Goal: Task Accomplishment & Management: Complete application form

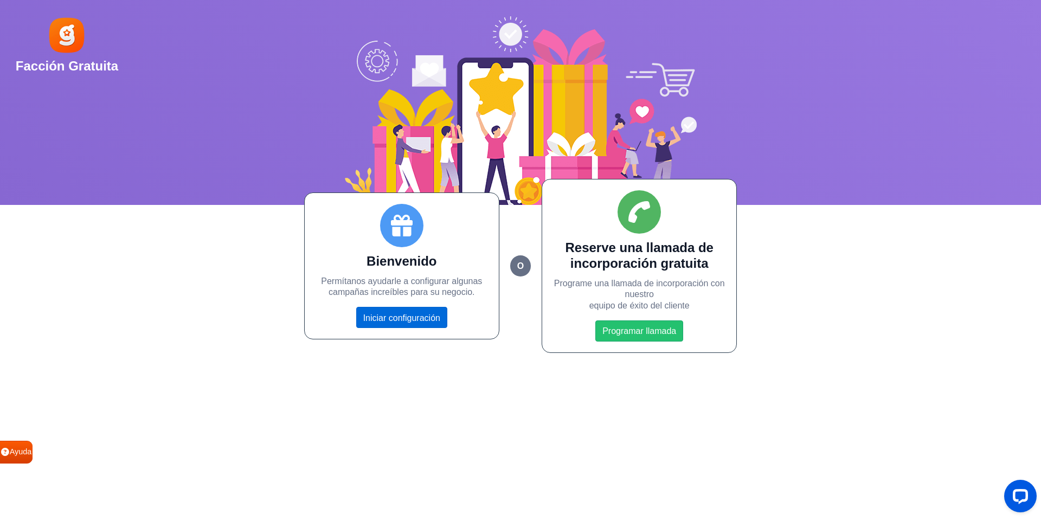
click at [394, 327] on link "Iniciar configuración" at bounding box center [401, 317] width 91 height 21
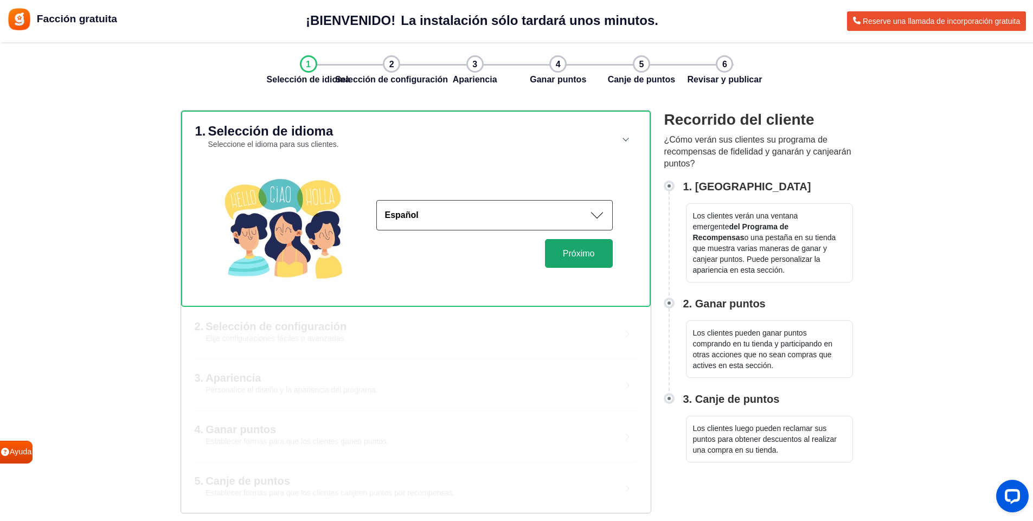
click at [561, 259] on button "Próximo" at bounding box center [579, 253] width 68 height 29
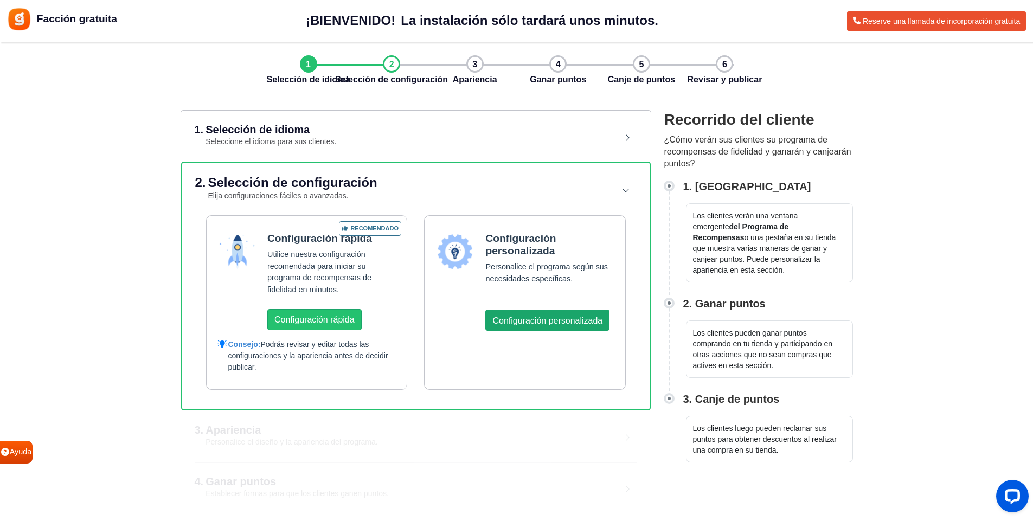
click at [503, 323] on font "Configuración personalizada" at bounding box center [547, 320] width 110 height 9
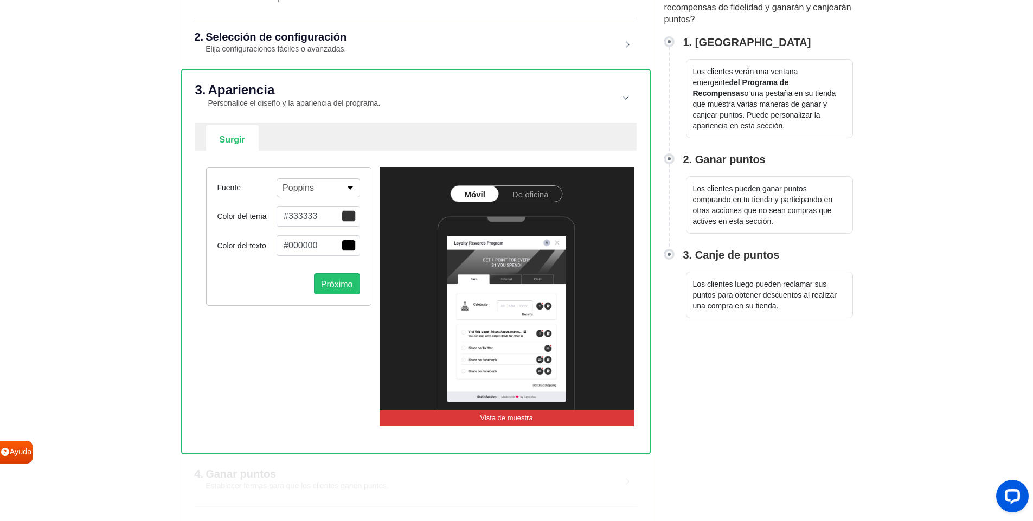
scroll to position [192, 0]
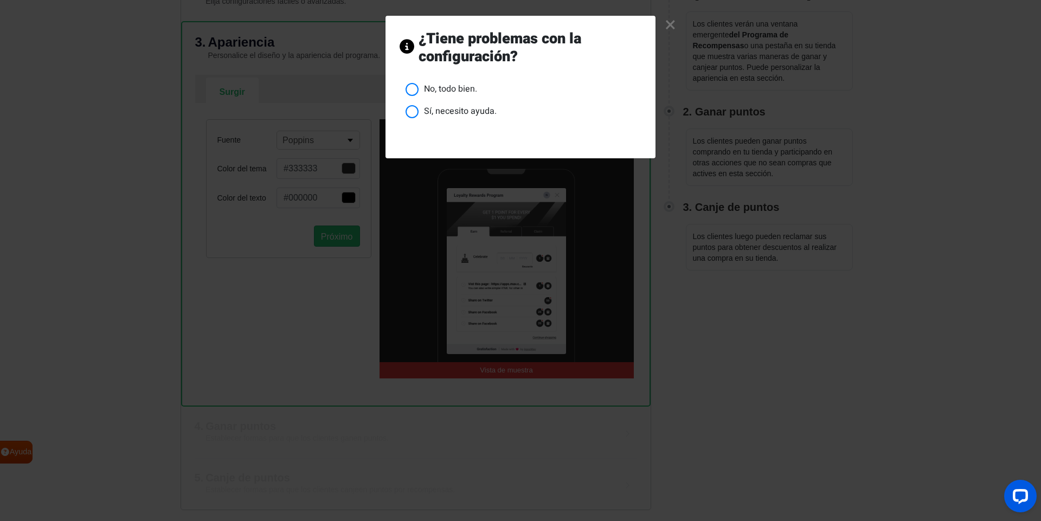
click at [666, 27] on font "×" at bounding box center [670, 25] width 11 height 30
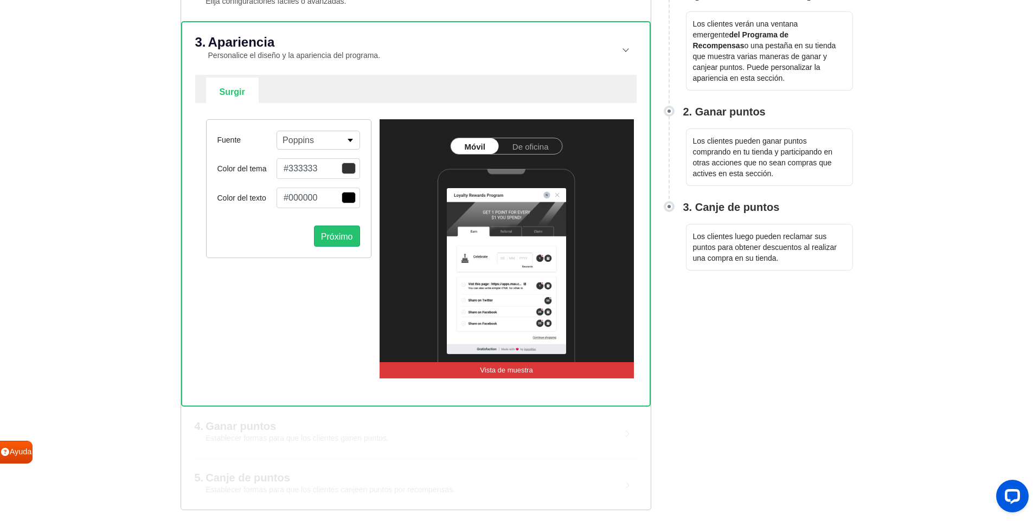
click at [303, 169] on button "#333333" at bounding box center [317, 168] width 83 height 21
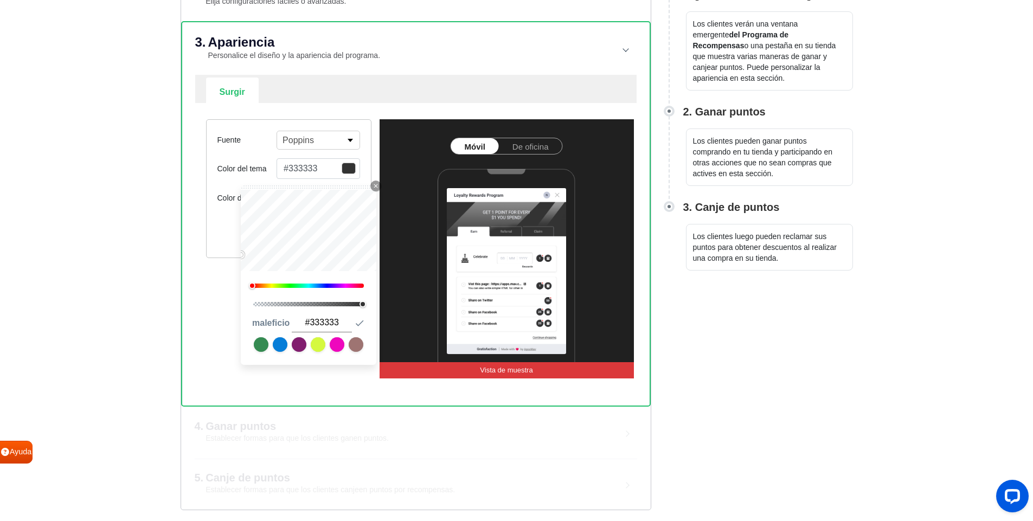
click at [303, 169] on button "#333333" at bounding box center [317, 168] width 83 height 21
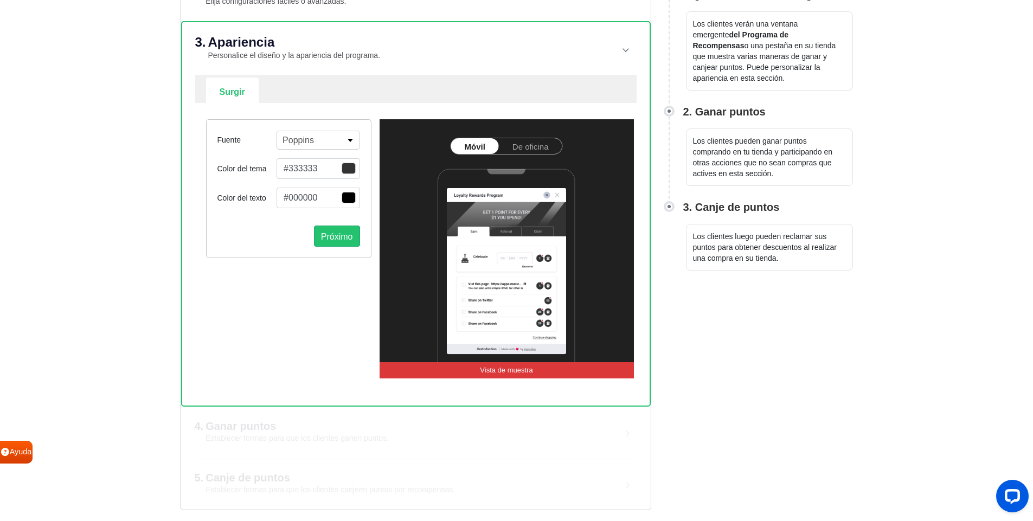
click at [303, 169] on button "#333333" at bounding box center [317, 168] width 83 height 21
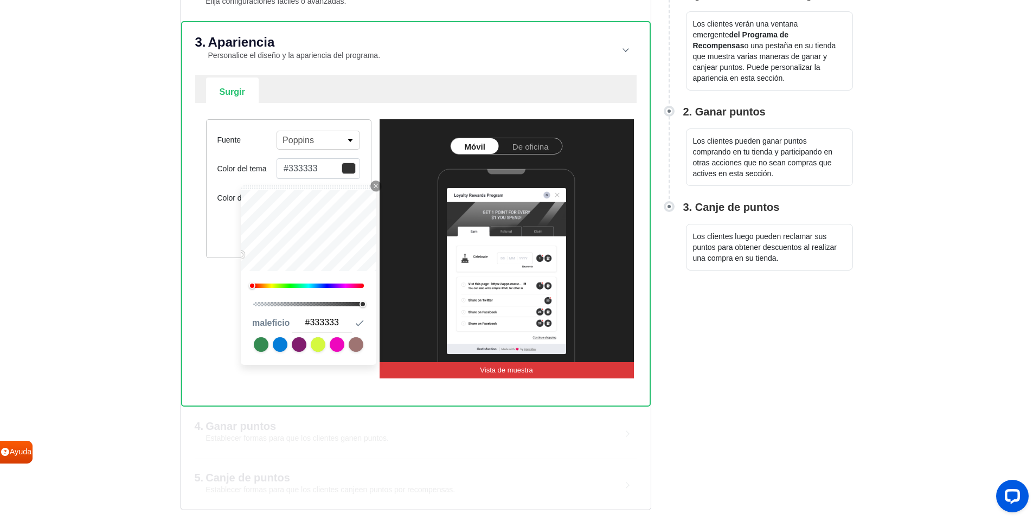
click at [319, 325] on input "#333333" at bounding box center [322, 322] width 60 height 19
paste input "E4DFD5"
click at [140, 292] on div "Facción gratuita ¡BIENVENIDO! La instalación sólo tardará unos minutos. La inst…" at bounding box center [516, 68] width 1033 height 521
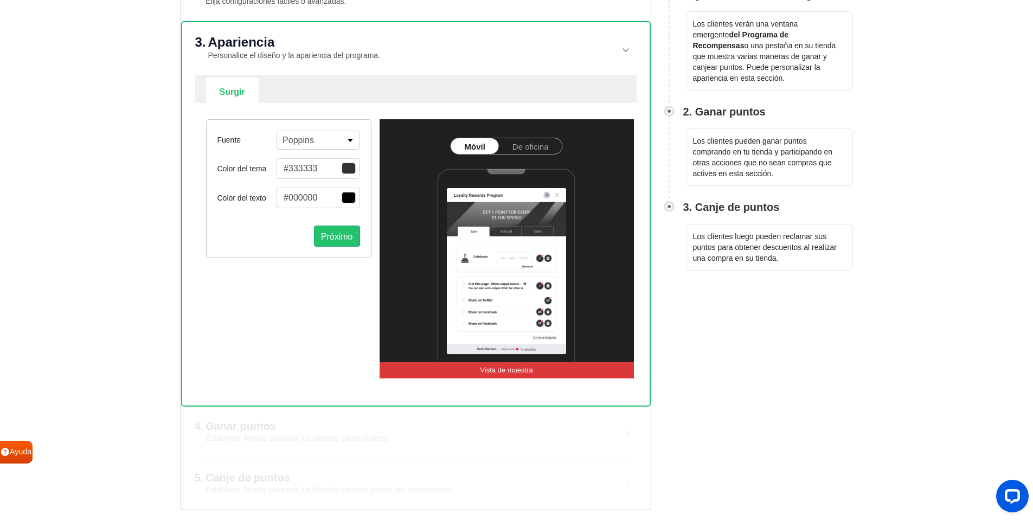
click at [314, 172] on button "#333333" at bounding box center [317, 168] width 83 height 21
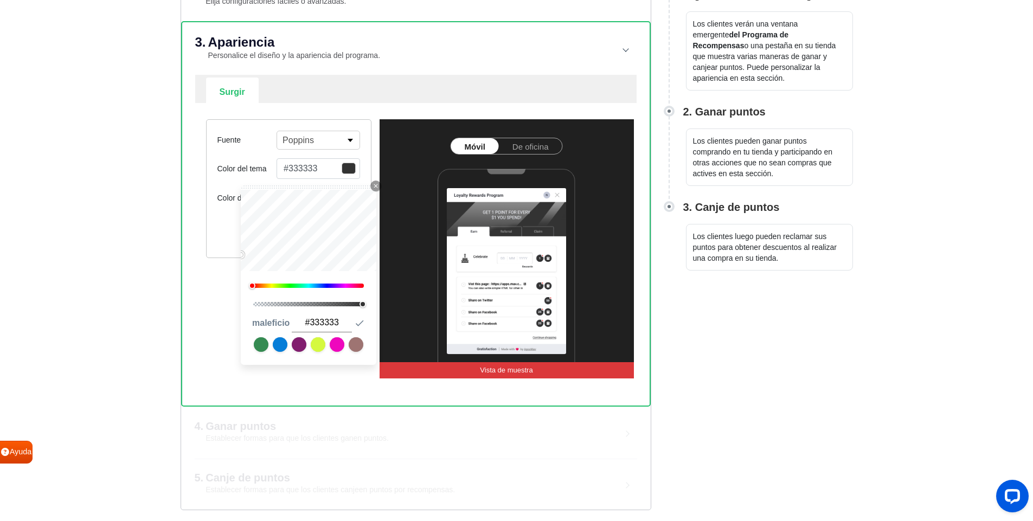
click at [321, 324] on input "#333333" at bounding box center [322, 322] width 60 height 19
paste input "E4DFD5"
type input "#E4DFD5"
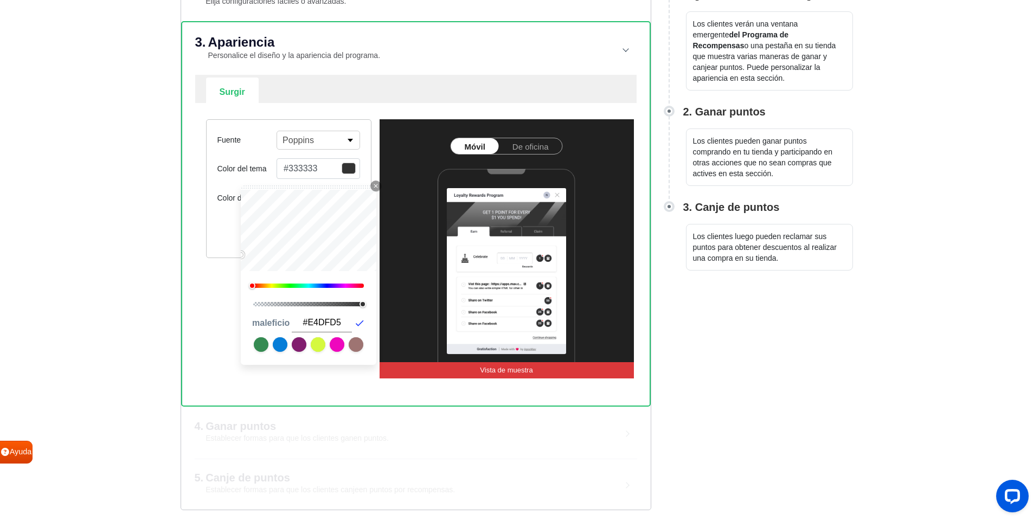
type input "#e4dfd5"
click at [357, 327] on icon "button" at bounding box center [359, 323] width 11 height 11
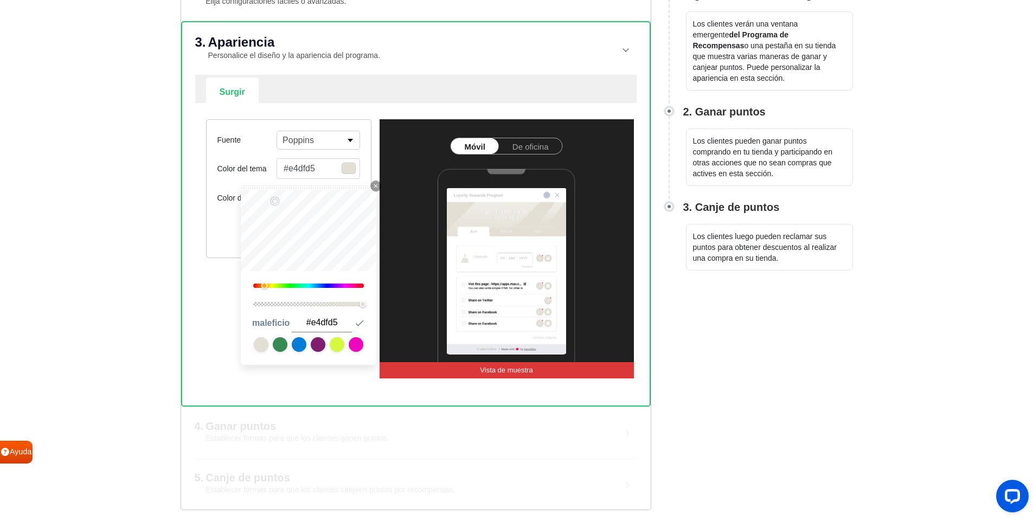
click at [142, 290] on div "Facción gratuita ¡BIENVENIDO! La instalación sólo tardará unos minutos. La inst…" at bounding box center [516, 68] width 1033 height 521
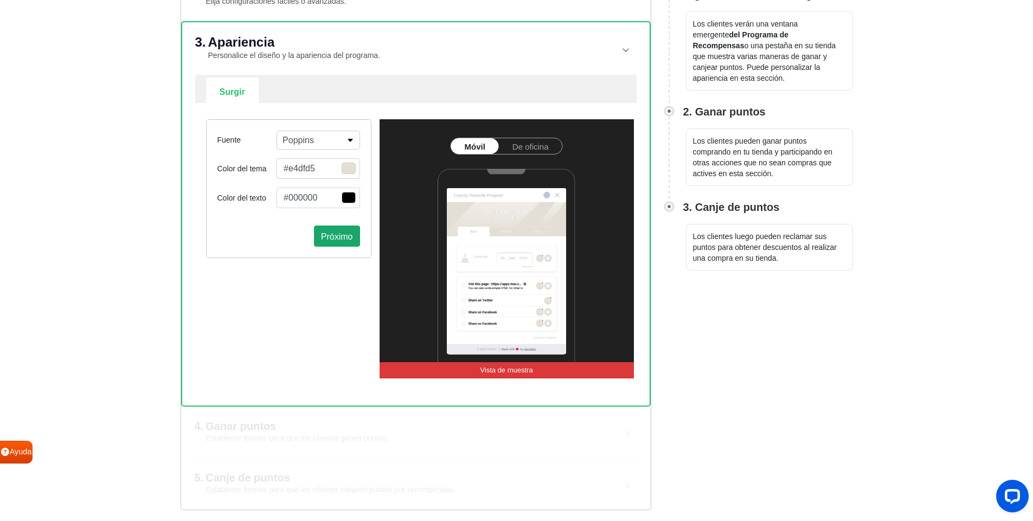
click at [348, 240] on font "Próximo" at bounding box center [337, 236] width 32 height 9
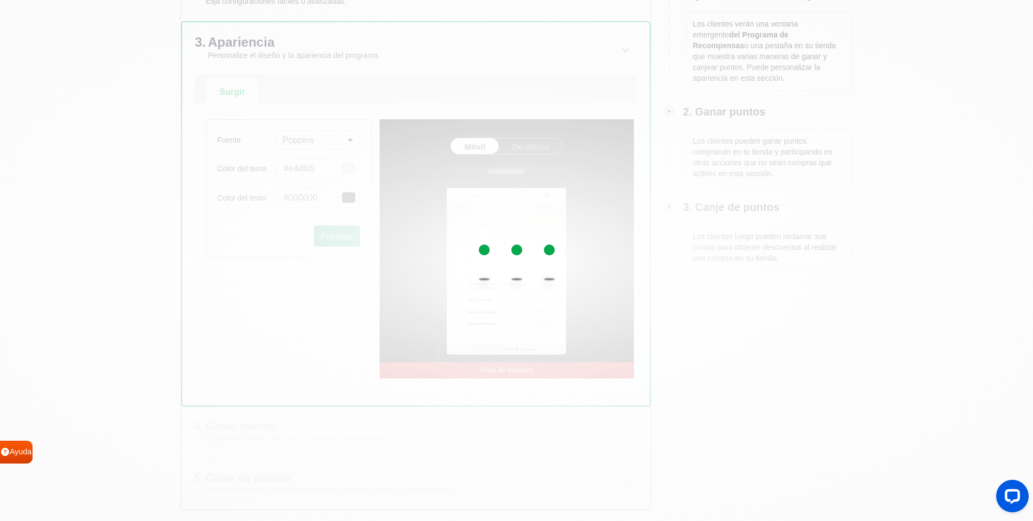
select select "right"
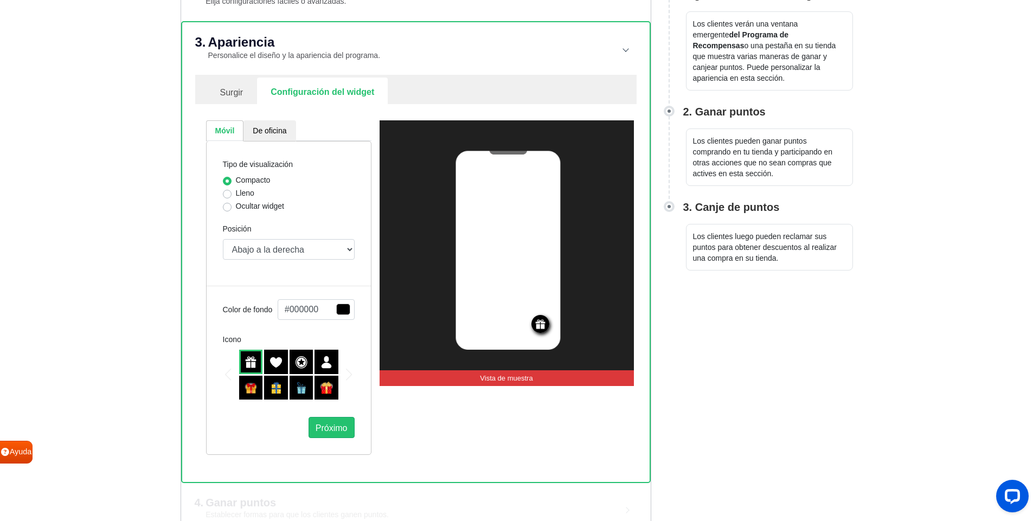
click at [236, 206] on label "Ocultar widget" at bounding box center [260, 206] width 48 height 11
click at [227, 206] on input "Ocultar widget" at bounding box center [227, 206] width 9 height 11
radio input "true"
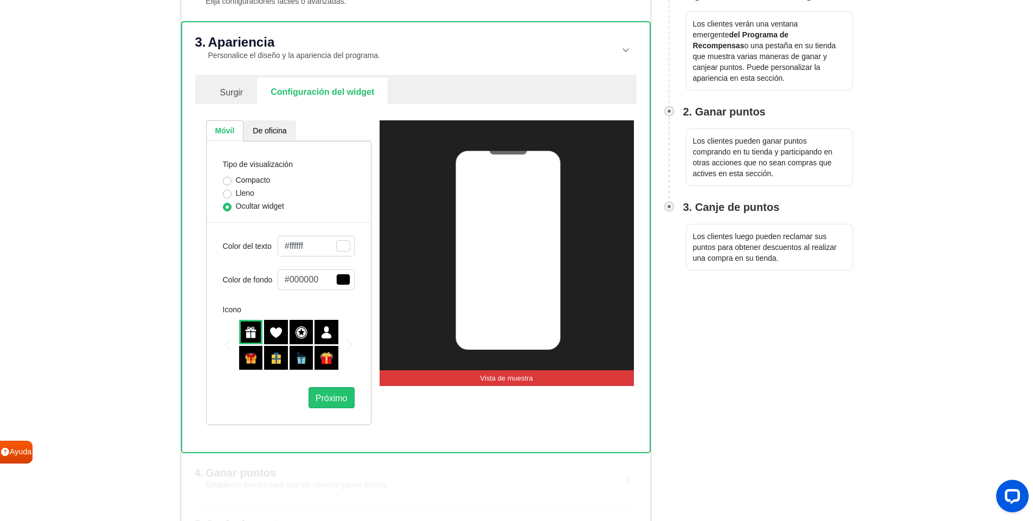
click at [241, 192] on font "Lleno" at bounding box center [245, 193] width 18 height 9
click at [232, 192] on input "Lleno" at bounding box center [227, 193] width 9 height 11
radio input "true"
click at [248, 182] on font "Compacto" at bounding box center [253, 180] width 35 height 9
click at [232, 182] on input "Compacto" at bounding box center [227, 180] width 9 height 11
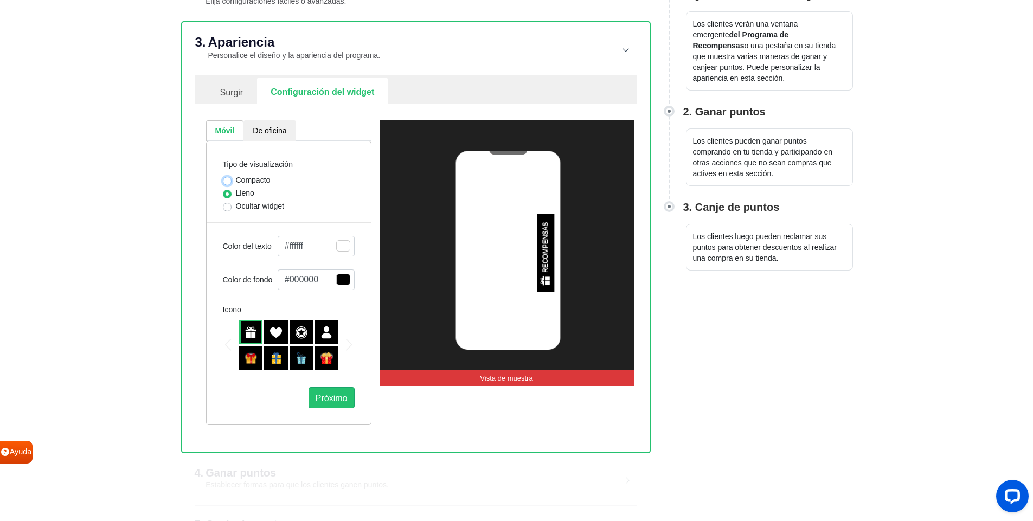
radio input "true"
select select "right"
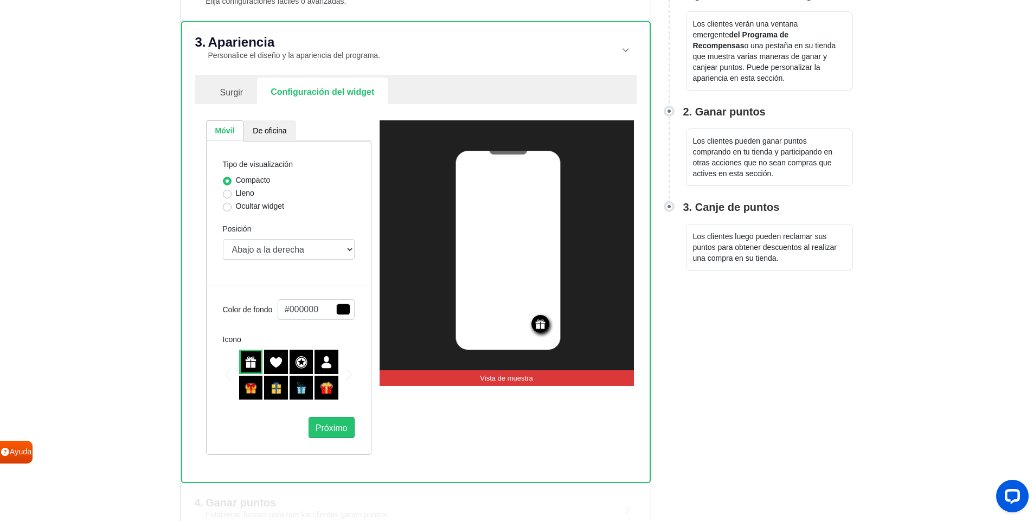
click at [236, 204] on font "Ocultar widget" at bounding box center [260, 206] width 48 height 9
click at [232, 204] on input "Ocultar widget" at bounding box center [227, 206] width 9 height 11
radio input "true"
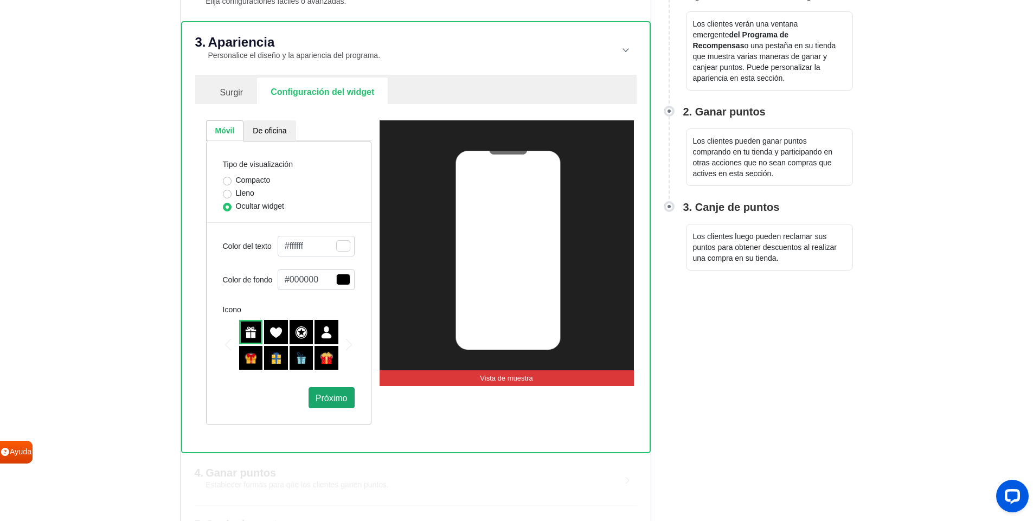
click at [318, 398] on font "Próximo" at bounding box center [332, 397] width 32 height 9
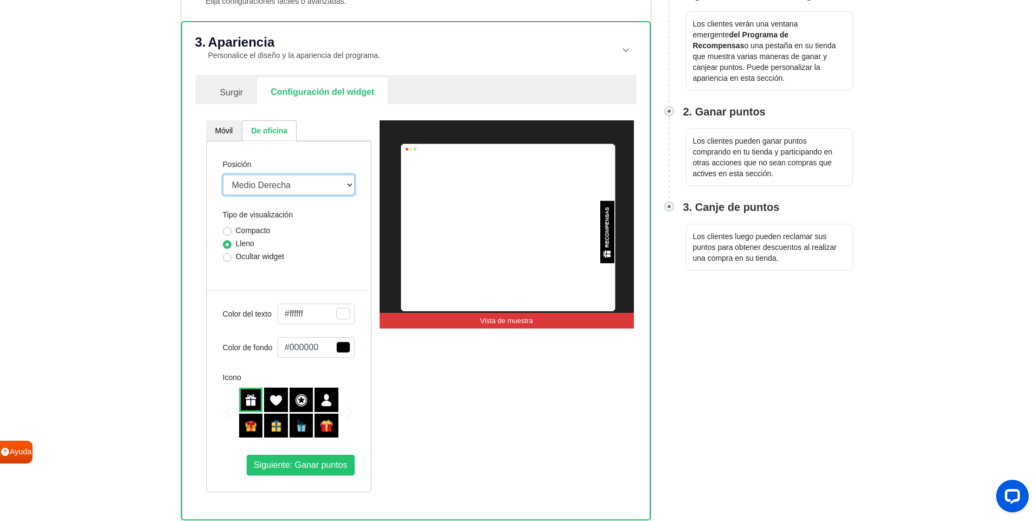
click at [327, 187] on select "Medio Derecha Medio Izquierda Barra superior Arriba a la izquierda Arriba a la …" at bounding box center [289, 185] width 132 height 21
click at [259, 256] on font "Ocultar widget" at bounding box center [260, 256] width 48 height 9
click at [232, 256] on input "Ocultar widget" at bounding box center [227, 256] width 9 height 11
radio input "true"
click at [299, 470] on button "Siguiente: Ganar puntos" at bounding box center [301, 465] width 108 height 21
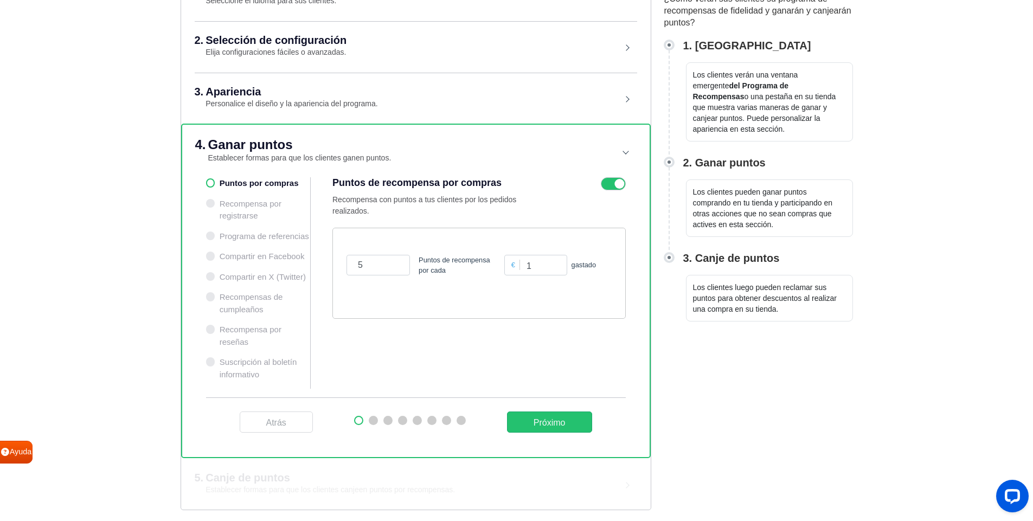
scroll to position [141, 0]
drag, startPoint x: 378, startPoint y: 267, endPoint x: 340, endPoint y: 260, distance: 38.5
click at [340, 260] on div "5 Puntos de recompensa por cada € 1 gastado" at bounding box center [478, 273] width 293 height 91
type input "1"
click at [552, 422] on font "Próximo" at bounding box center [549, 421] width 32 height 9
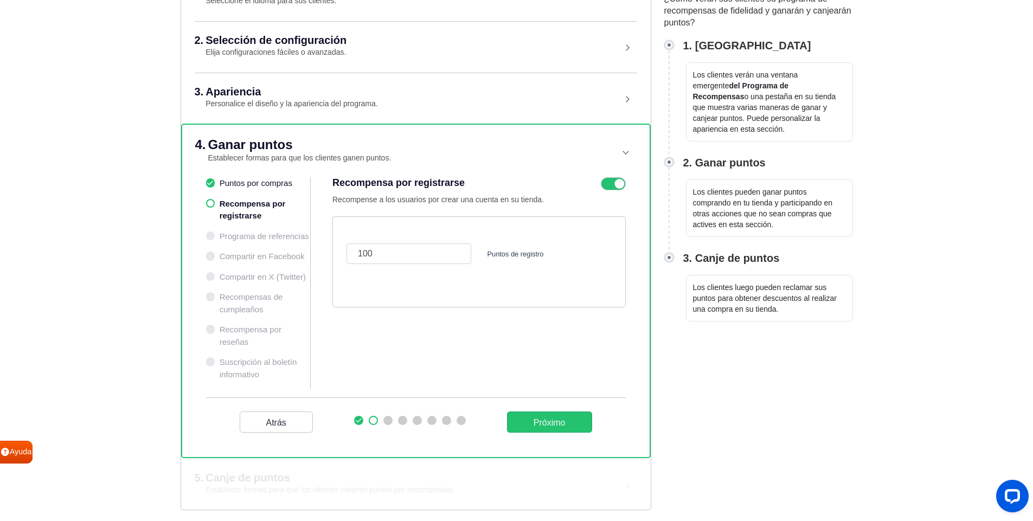
click at [610, 188] on icon at bounding box center [613, 183] width 25 height 13
click at [0, 0] on input "checkbox" at bounding box center [0, 0] width 0 height 0
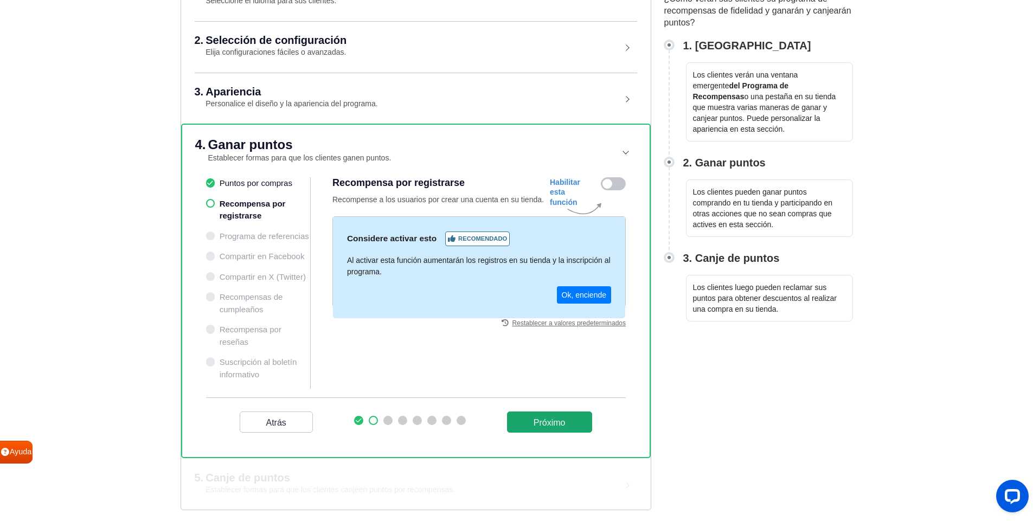
click at [560, 422] on font "Próximo" at bounding box center [549, 421] width 32 height 9
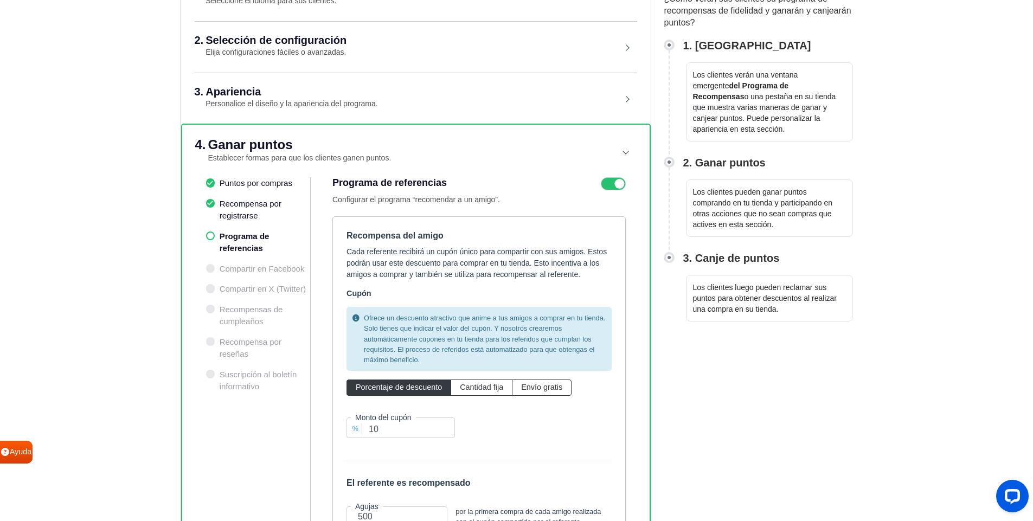
click at [612, 182] on icon at bounding box center [613, 183] width 25 height 13
click at [0, 0] on input "checkbox" at bounding box center [0, 0] width 0 height 0
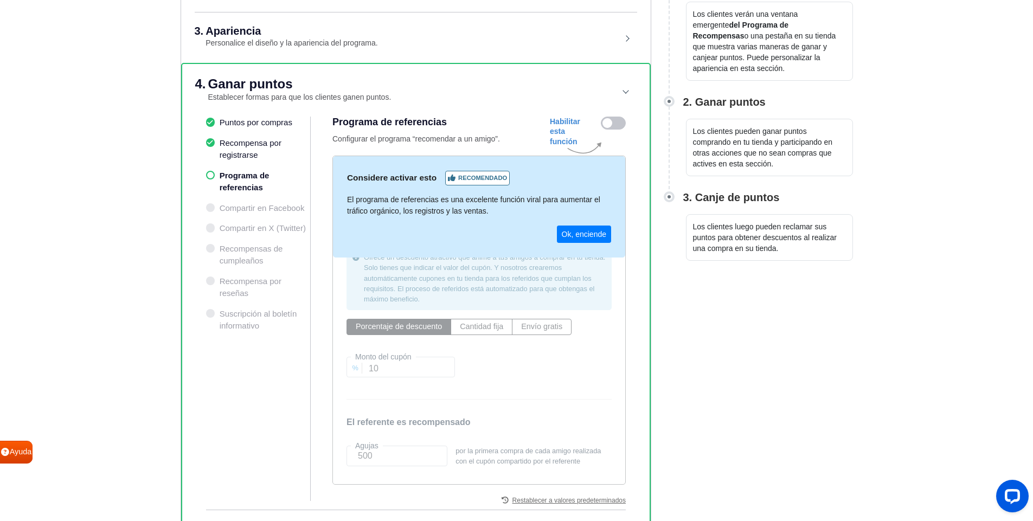
scroll to position [239, 0]
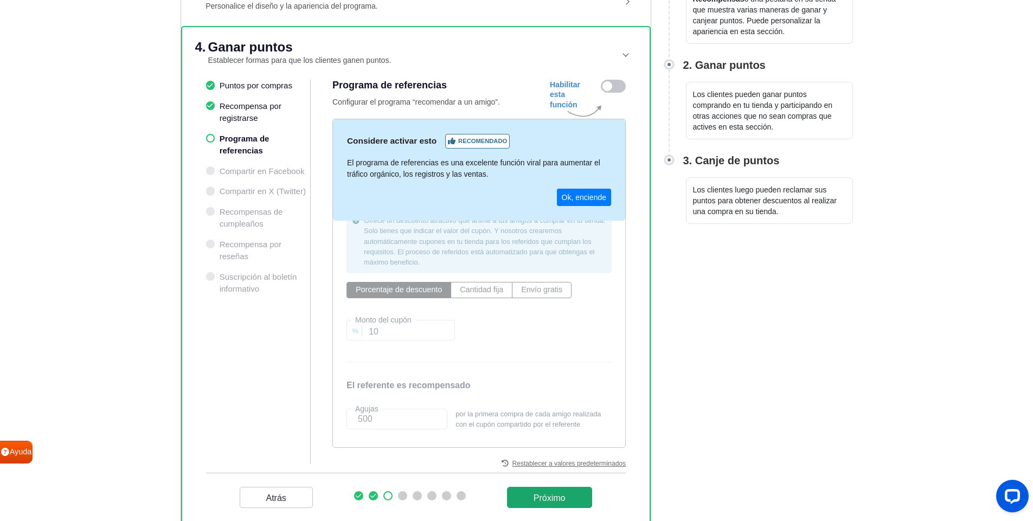
click at [542, 494] on font "Próximo" at bounding box center [549, 497] width 32 height 9
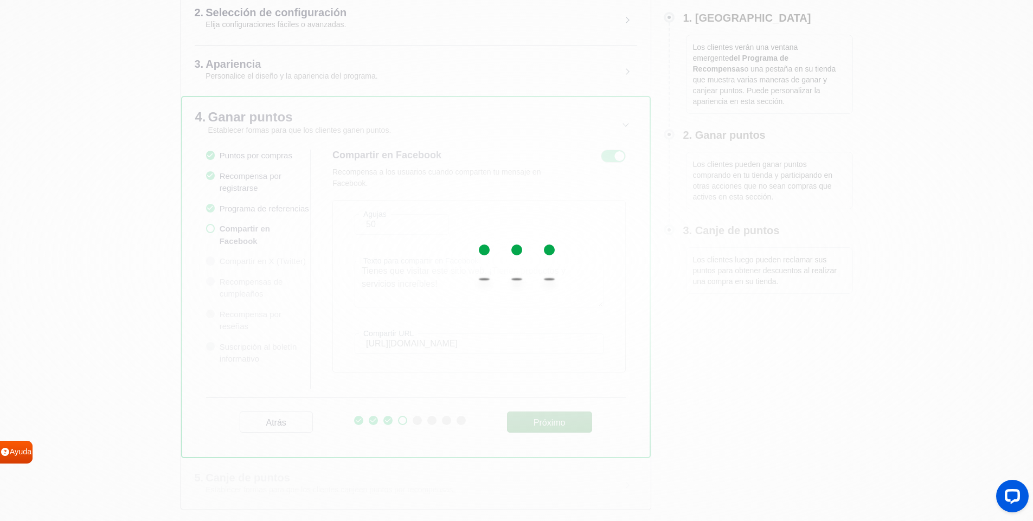
scroll to position [169, 0]
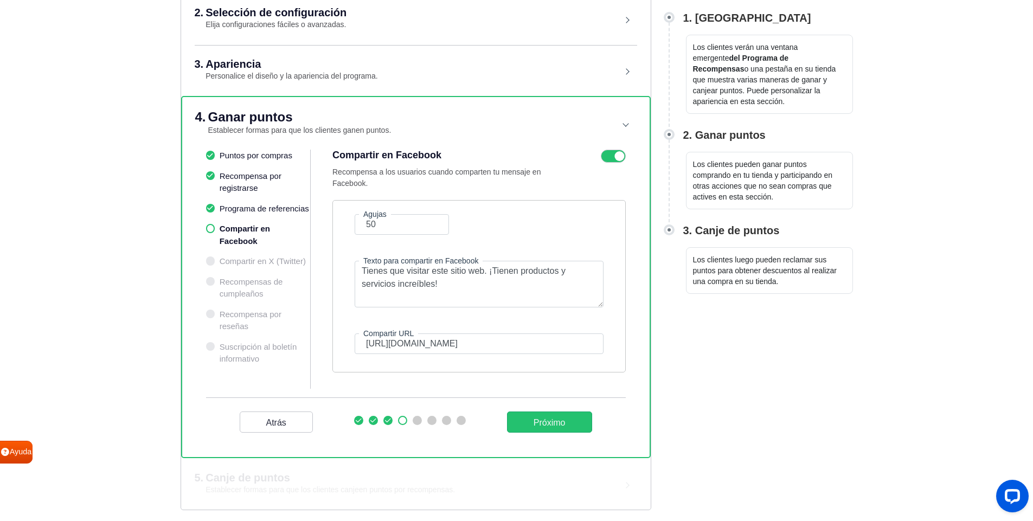
click at [608, 156] on icon at bounding box center [613, 156] width 25 height 13
click at [0, 0] on input "checkbox" at bounding box center [0, 0] width 0 height 0
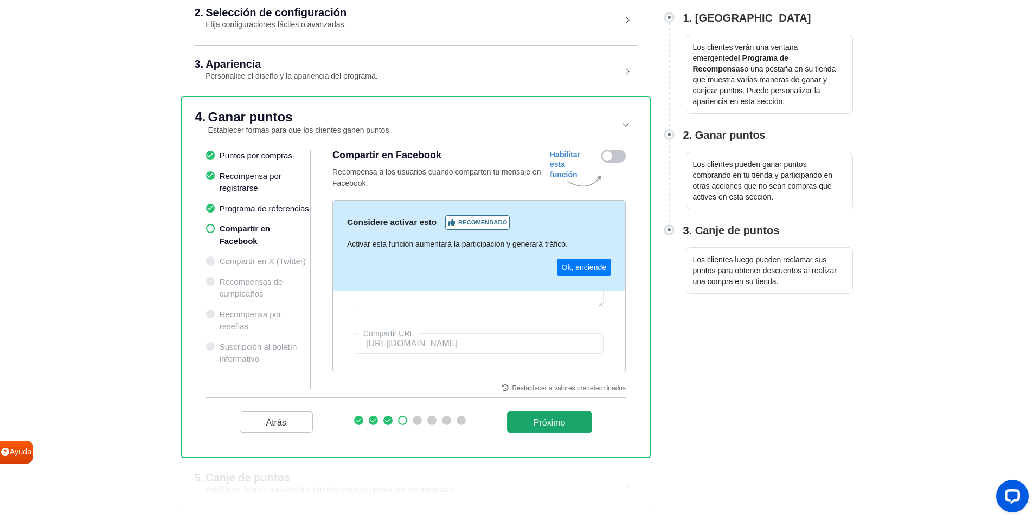
click at [560, 424] on font "Próximo" at bounding box center [549, 421] width 32 height 9
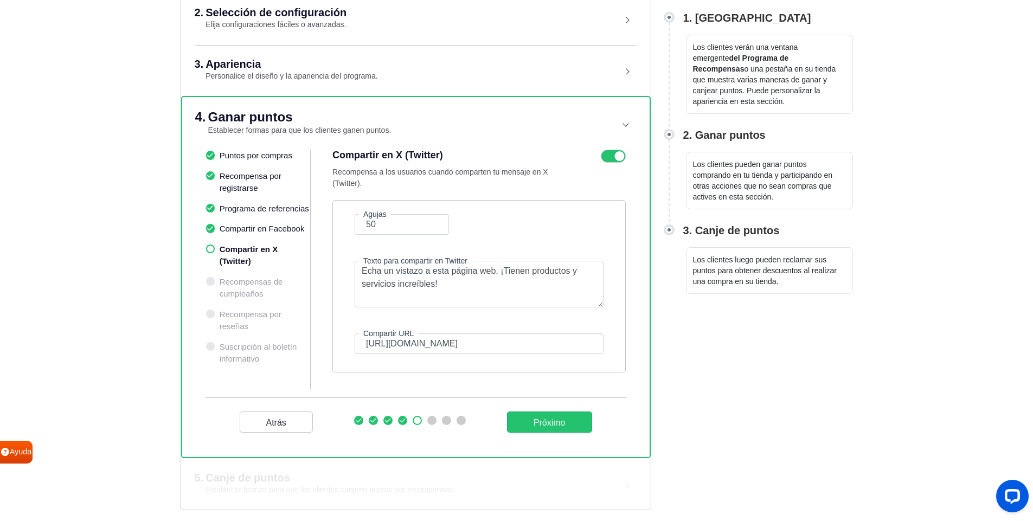
click at [617, 150] on icon at bounding box center [613, 156] width 25 height 13
click at [0, 0] on input "checkbox" at bounding box center [0, 0] width 0 height 0
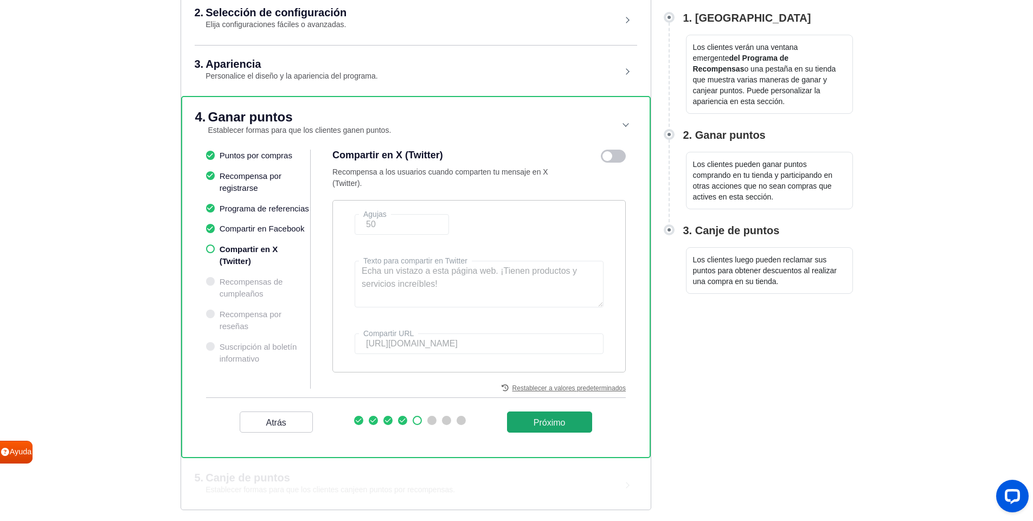
click at [544, 420] on font "Próximo" at bounding box center [549, 421] width 32 height 9
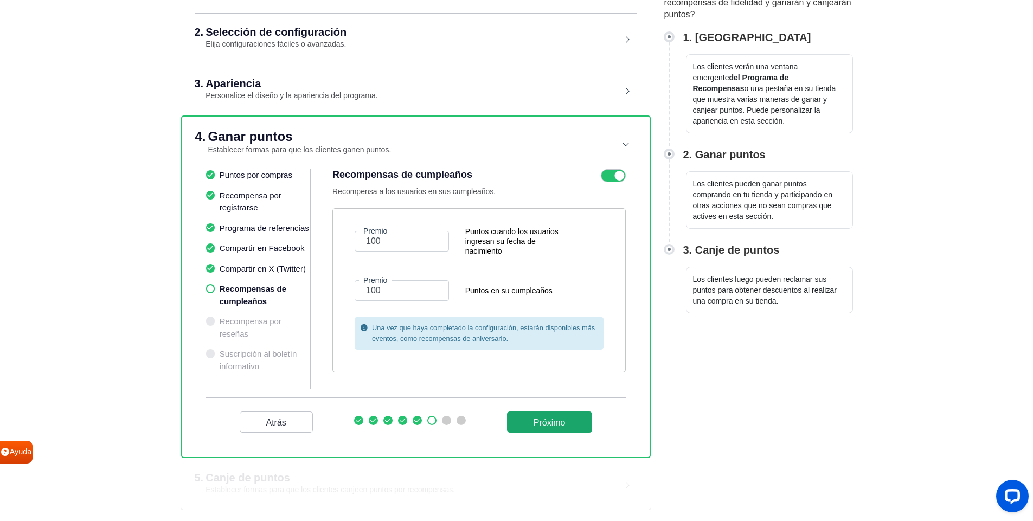
scroll to position [149, 0]
click at [615, 178] on icon at bounding box center [613, 175] width 25 height 13
click at [0, 0] on input "checkbox" at bounding box center [0, 0] width 0 height 0
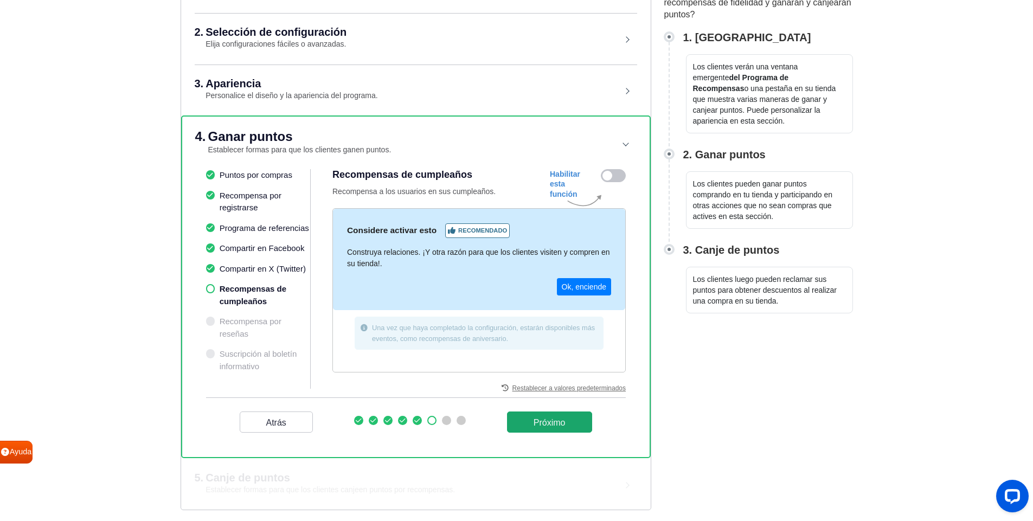
click at [563, 417] on font "Próximo" at bounding box center [549, 421] width 32 height 9
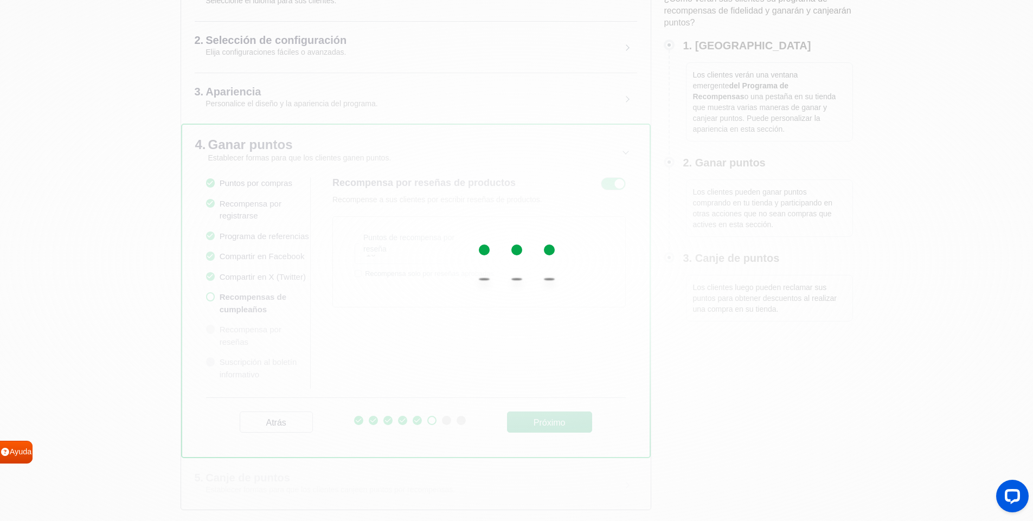
scroll to position [141, 0]
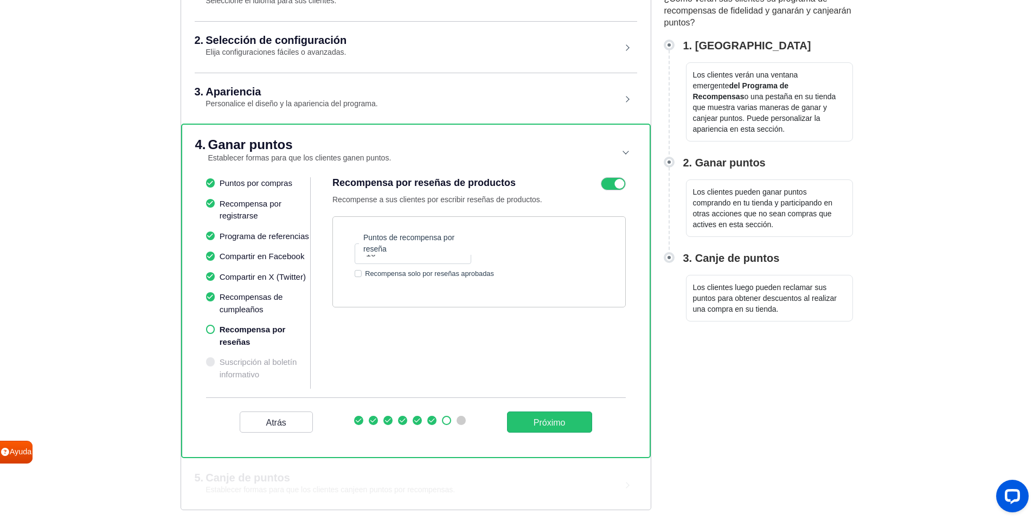
click at [603, 183] on icon at bounding box center [613, 183] width 25 height 13
click at [0, 0] on input "checkbox" at bounding box center [0, 0] width 0 height 0
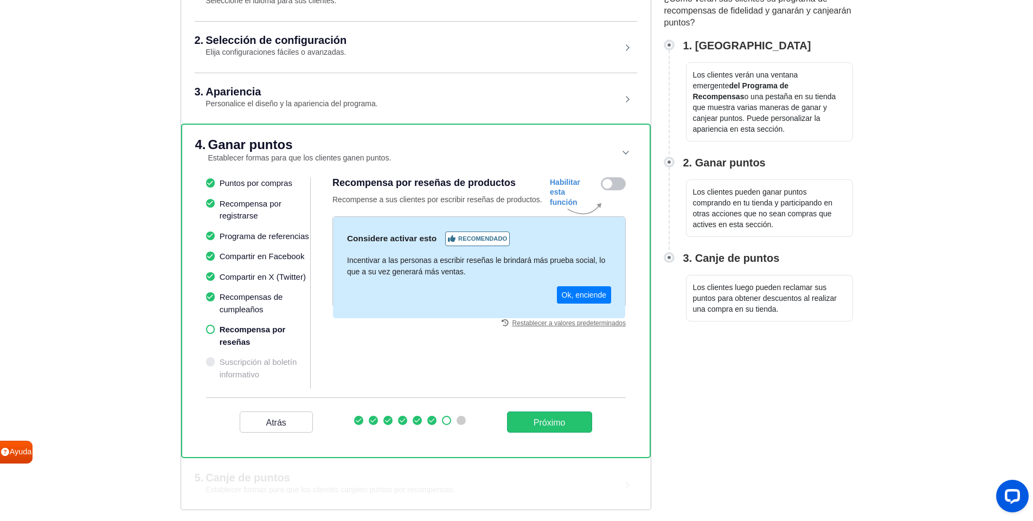
click at [554, 433] on div "Atrás Próximo" at bounding box center [416, 421] width 420 height 49
click at [553, 432] on button "Próximo" at bounding box center [549, 421] width 85 height 21
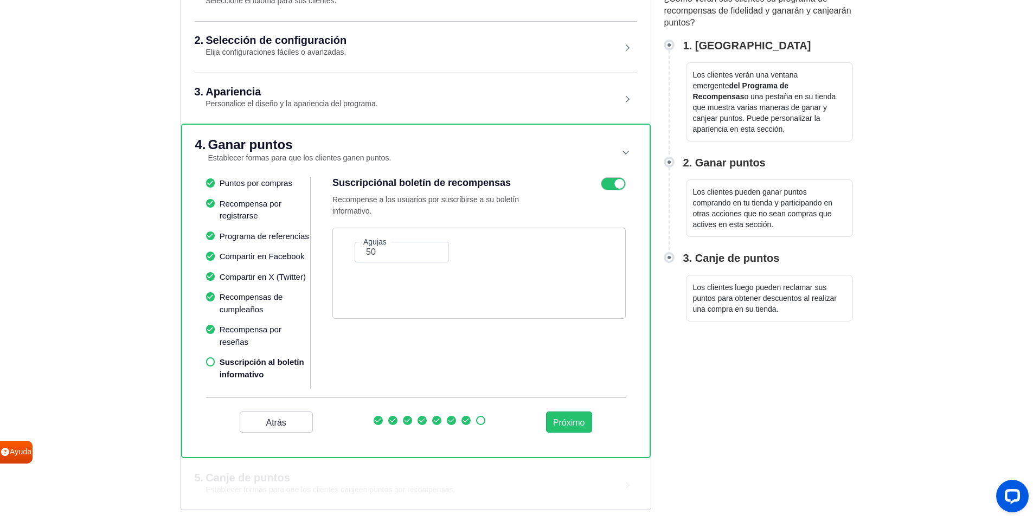
click at [614, 184] on icon at bounding box center [613, 183] width 25 height 13
click at [0, 0] on input "checkbox" at bounding box center [0, 0] width 0 height 0
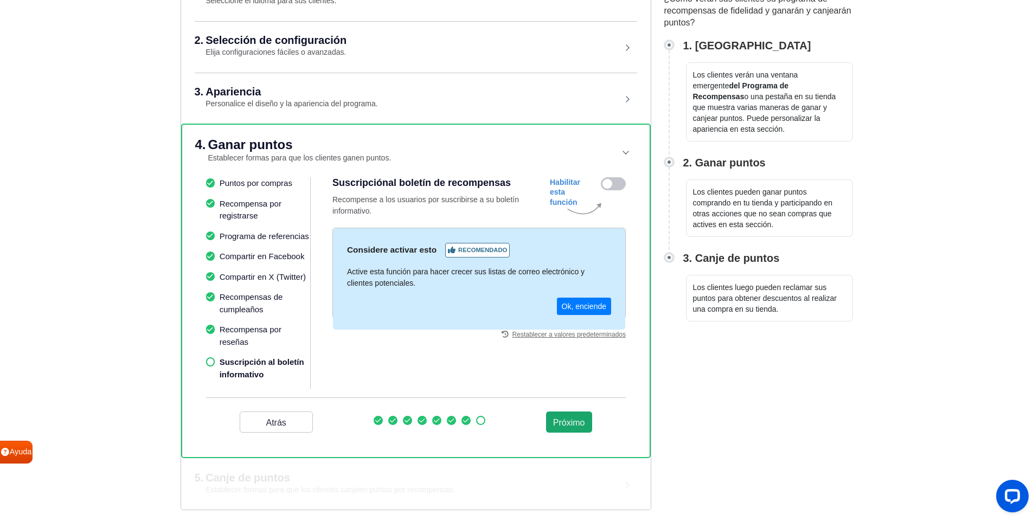
click at [574, 426] on font "Próximo" at bounding box center [569, 421] width 32 height 9
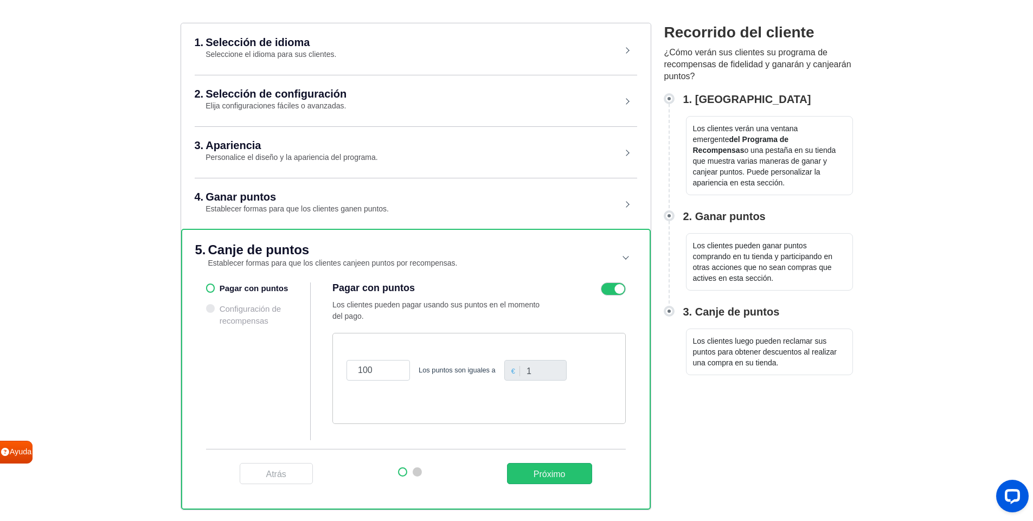
scroll to position [87, 0]
drag, startPoint x: 380, startPoint y: 368, endPoint x: 355, endPoint y: 364, distance: 25.2
click at [355, 365] on input "100" at bounding box center [377, 370] width 63 height 21
drag, startPoint x: 532, startPoint y: 368, endPoint x: 517, endPoint y: 369, distance: 15.2
click at [517, 369] on div "€ 1" at bounding box center [535, 370] width 68 height 21
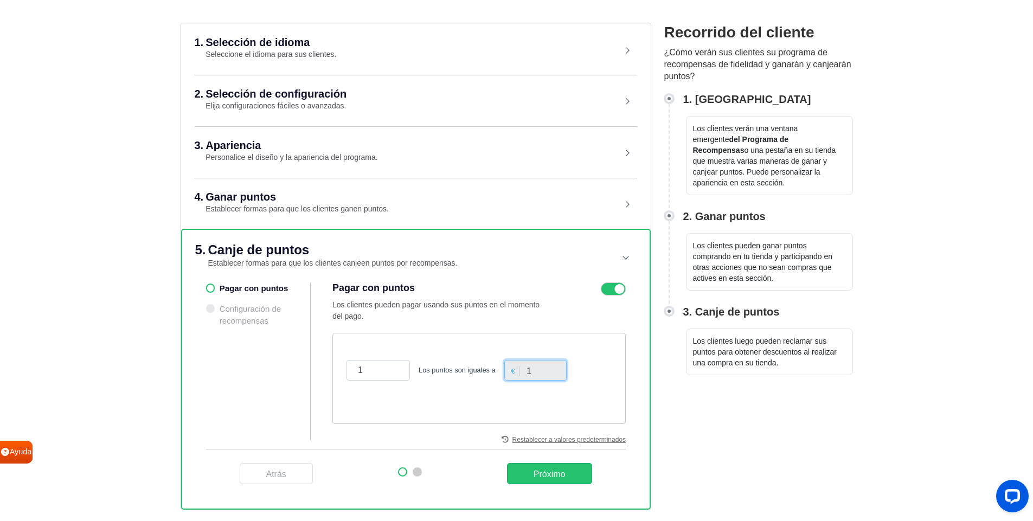
click at [530, 371] on input "1" at bounding box center [535, 370] width 62 height 21
drag, startPoint x: 533, startPoint y: 371, endPoint x: 518, endPoint y: 372, distance: 14.7
click at [518, 372] on div "€ 1" at bounding box center [535, 370] width 68 height 21
click at [531, 368] on input "1" at bounding box center [535, 370] width 62 height 21
click at [533, 370] on input "1" at bounding box center [535, 370] width 62 height 21
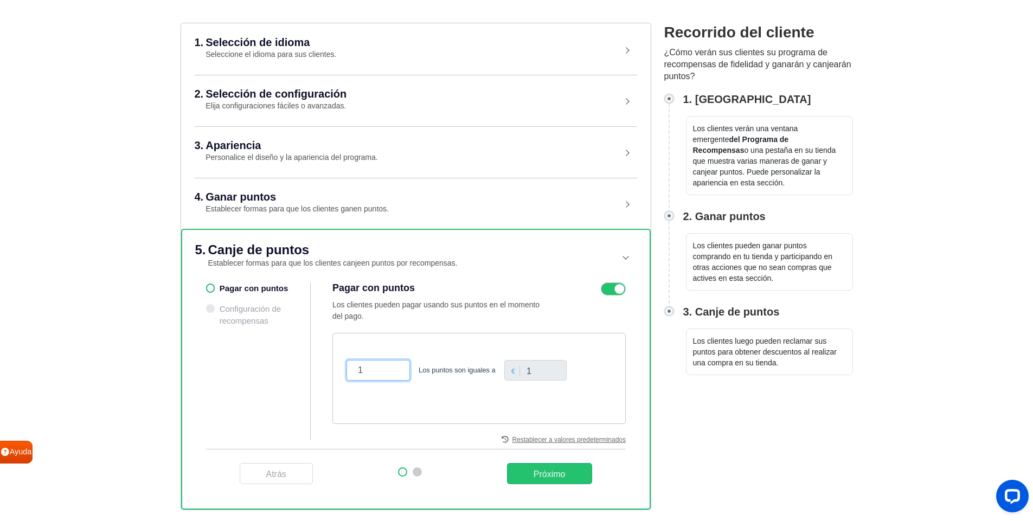
click at [375, 369] on input "1" at bounding box center [377, 370] width 63 height 21
type input "10"
click at [379, 407] on div "10 Los puntos son iguales a € 1" at bounding box center [478, 378] width 293 height 91
click at [537, 475] on font "Próximo" at bounding box center [549, 473] width 32 height 9
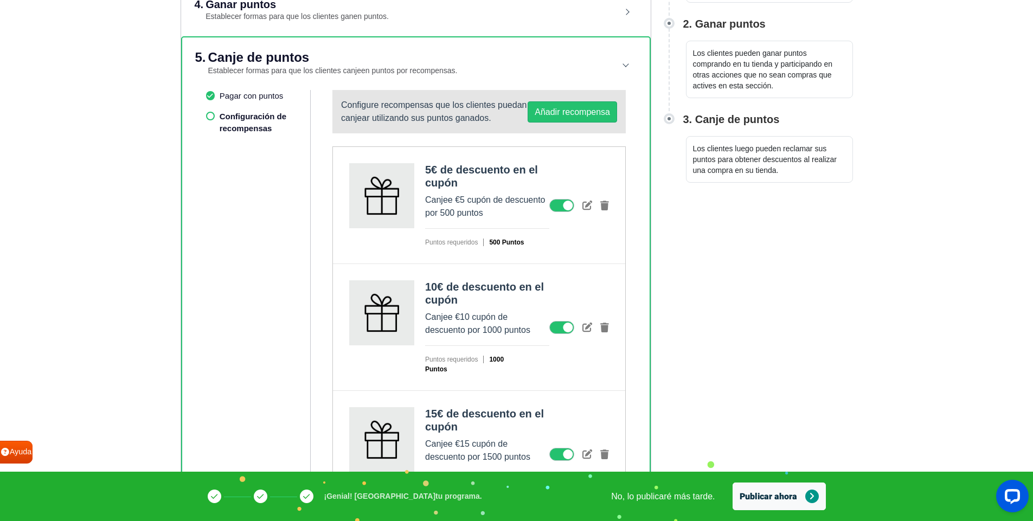
scroll to position [282, 0]
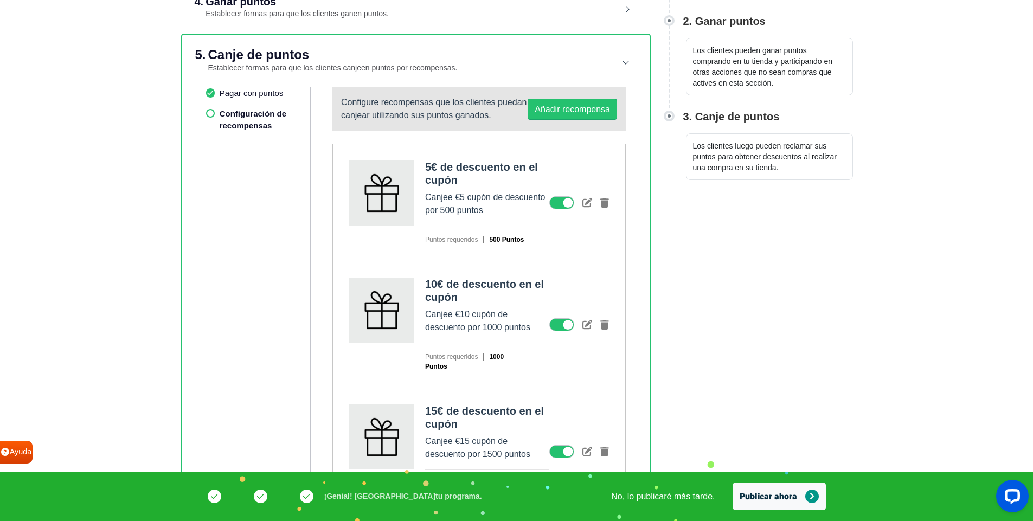
click at [570, 201] on icon at bounding box center [561, 202] width 25 height 13
click at [0, 0] on input "checkbox" at bounding box center [0, 0] width 0 height 0
click at [561, 332] on div "10€ de descuento en el cupón Canjee €10 cupón de descuento por 1000 puntos Punt…" at bounding box center [479, 324] width 292 height 127
click at [565, 207] on icon at bounding box center [561, 202] width 25 height 13
click at [0, 0] on input "checkbox" at bounding box center [0, 0] width 0 height 0
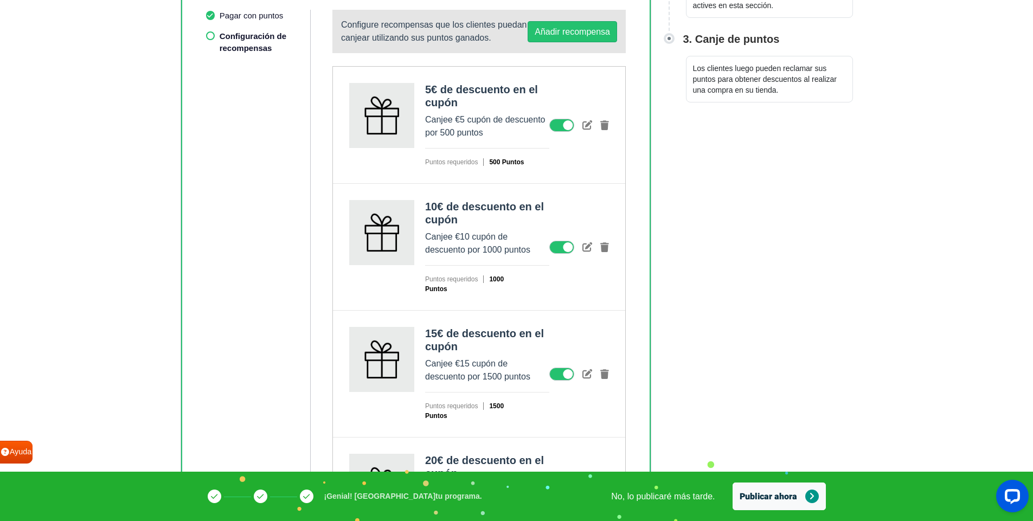
scroll to position [446, 0]
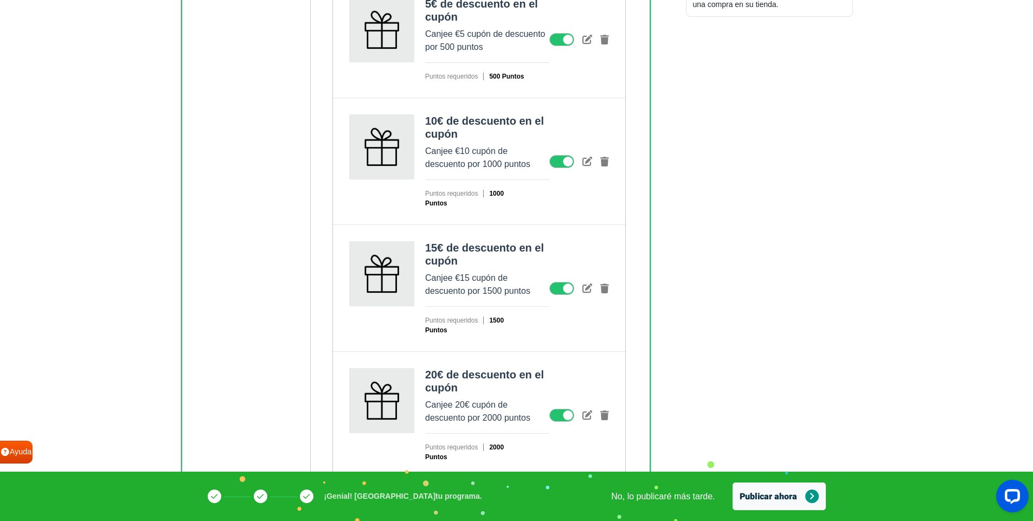
click at [797, 355] on html "Facción gratuita ¡BIENVENIDO! La instalación sólo tardará unos minutos. La inst…" at bounding box center [516, 37] width 1033 height 967
click at [762, 499] on font "Publicar ahora" at bounding box center [768, 496] width 57 height 13
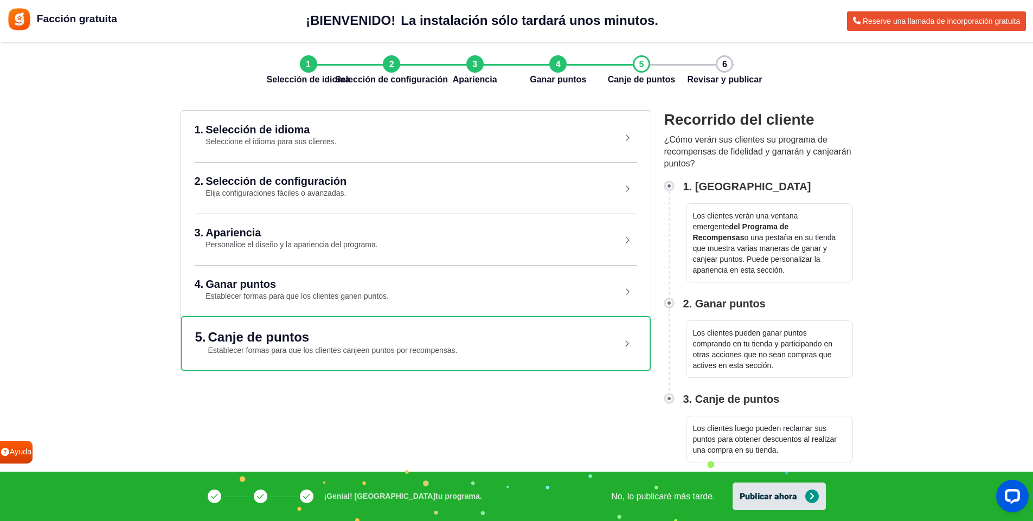
scroll to position [0, 0]
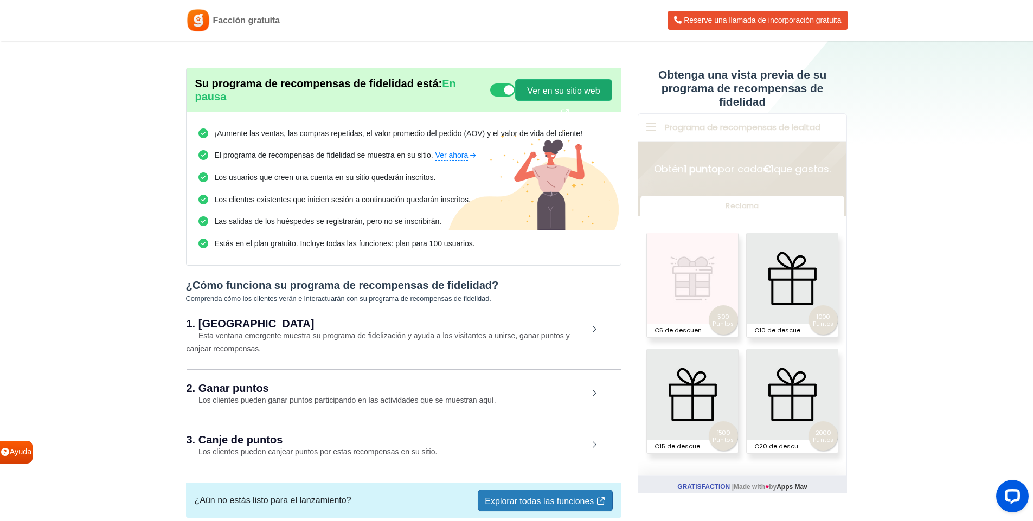
click at [573, 91] on font "Ver en su sitio web" at bounding box center [563, 90] width 73 height 9
